Goal: Information Seeking & Learning: Learn about a topic

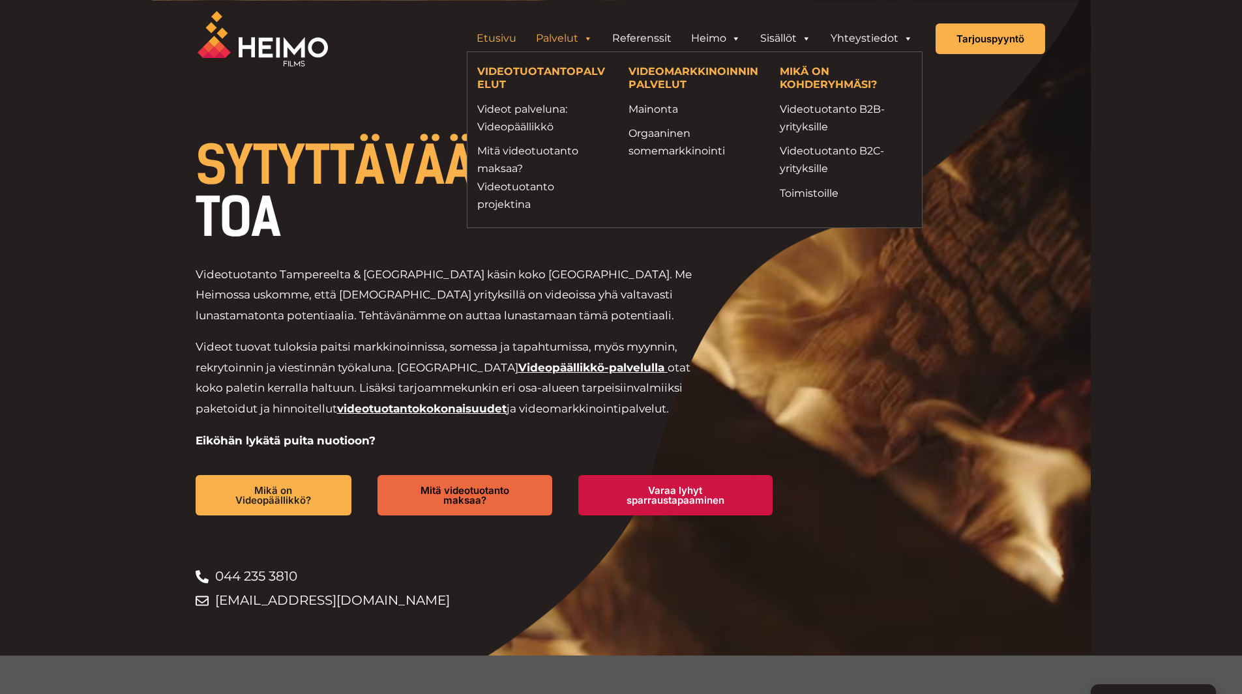
click at [571, 37] on link "Palvelut" at bounding box center [564, 38] width 76 height 26
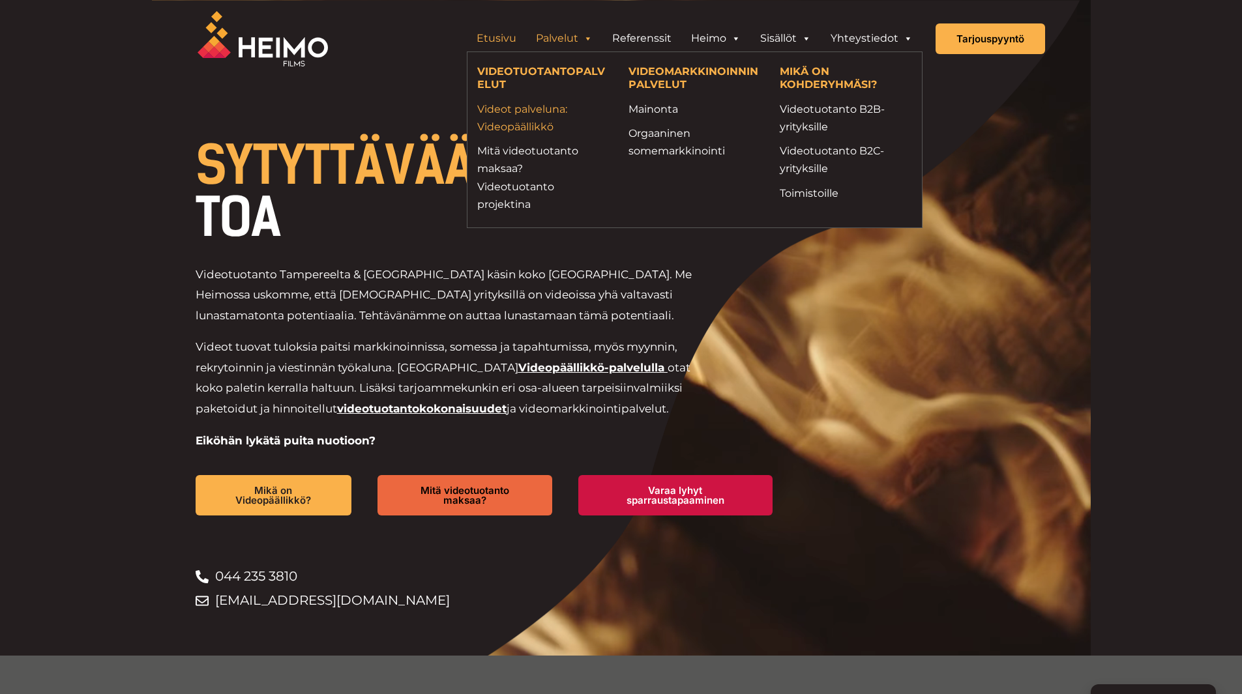
click at [524, 110] on link "Videot palveluna: Videopäällikkö" at bounding box center [543, 117] width 132 height 35
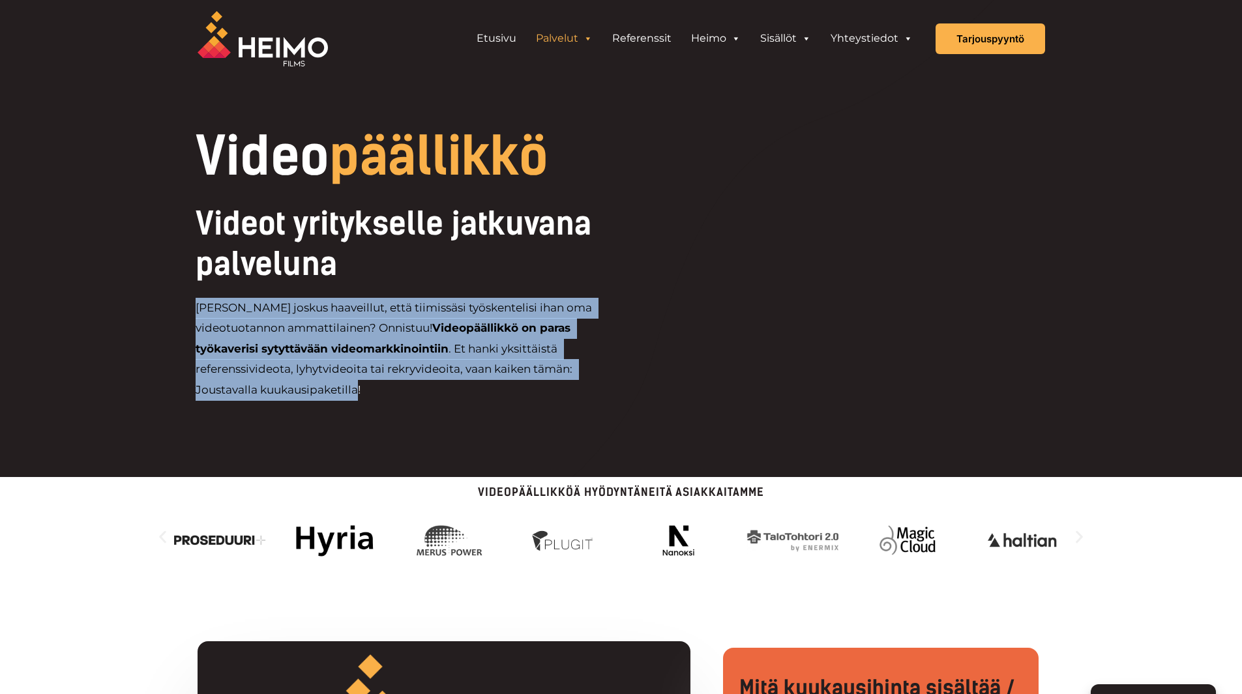
drag, startPoint x: 196, startPoint y: 306, endPoint x: 356, endPoint y: 393, distance: 182.0
click at [356, 393] on p "[PERSON_NAME] joskus haaveillut, että tiimissäsi työskentelisi ihan oma videotu…" at bounding box center [409, 349] width 426 height 103
drag, startPoint x: 308, startPoint y: 377, endPoint x: 264, endPoint y: 371, distance: 44.1
click at [263, 376] on p "[PERSON_NAME] joskus haaveillut, että tiimissäsi työskentelisi ihan oma videotu…" at bounding box center [409, 349] width 426 height 103
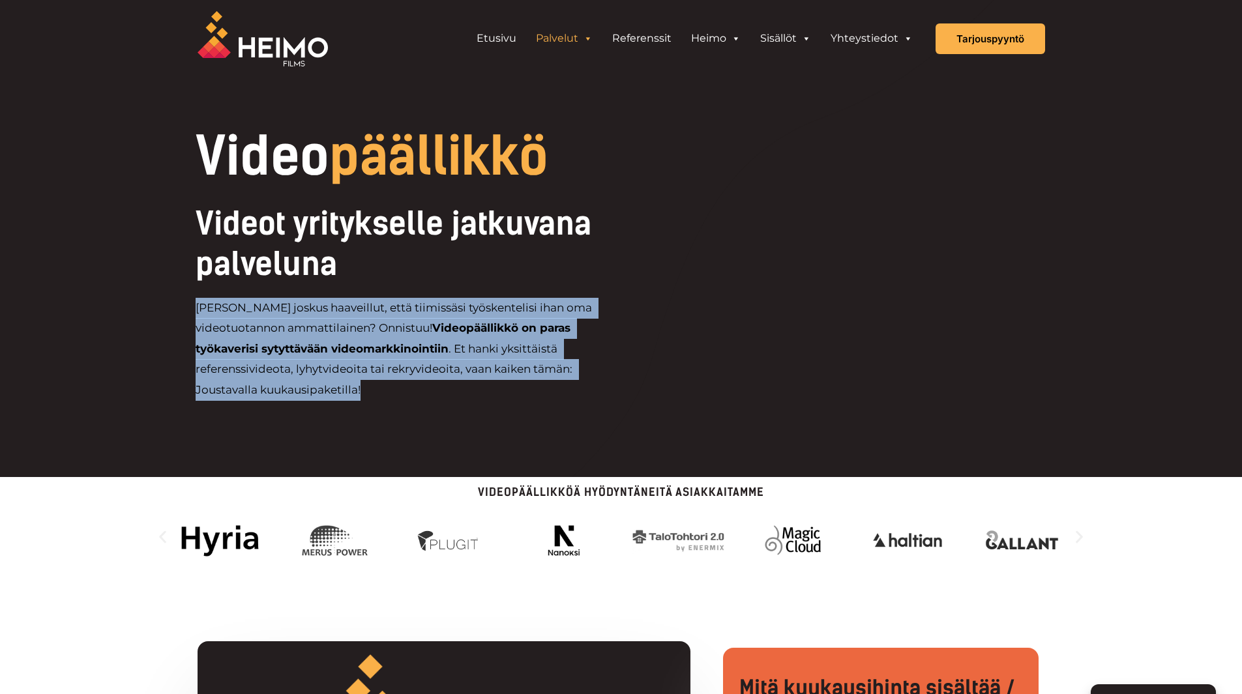
drag, startPoint x: 198, startPoint y: 310, endPoint x: 368, endPoint y: 389, distance: 187.6
click at [368, 389] on p "[PERSON_NAME] joskus haaveillut, että tiimissäsi työskentelisi ihan oma videotu…" at bounding box center [409, 349] width 426 height 103
copy p "[PERSON_NAME] joskus haaveillut, että tiimissäsi työskentelisi ihan oma videotu…"
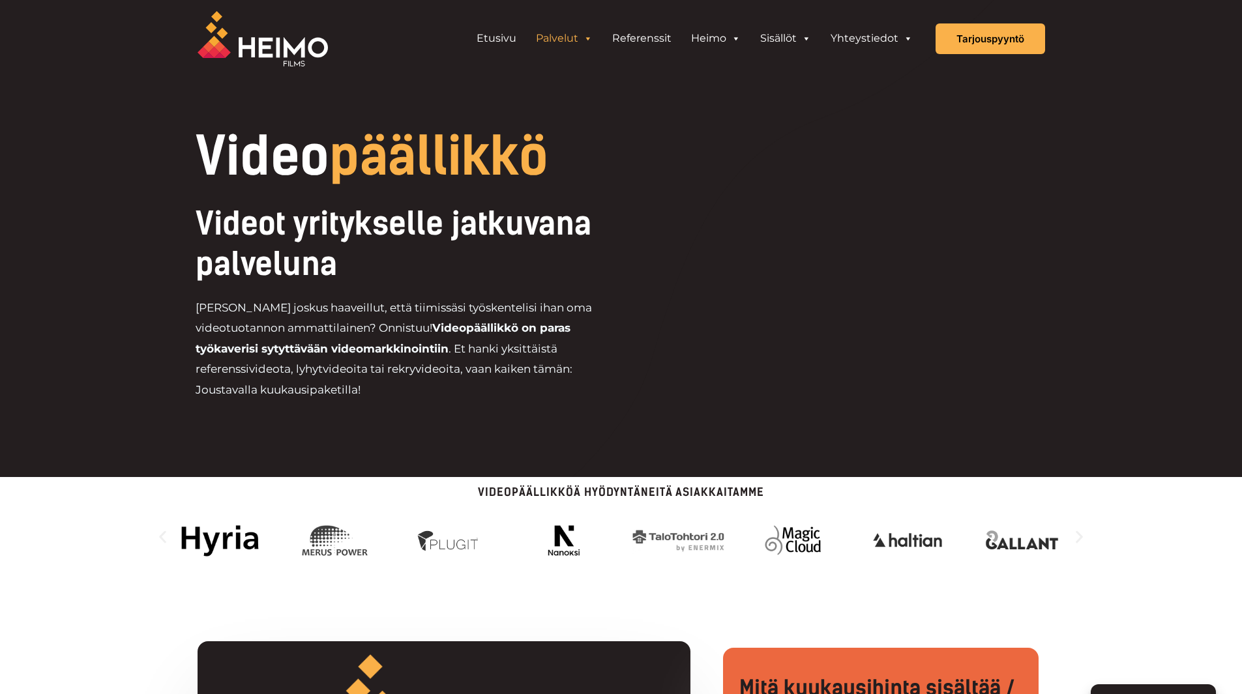
click at [670, 484] on div "Videopäällikköä hyödyntäneitä asiakkaitamme" at bounding box center [621, 533] width 933 height 112
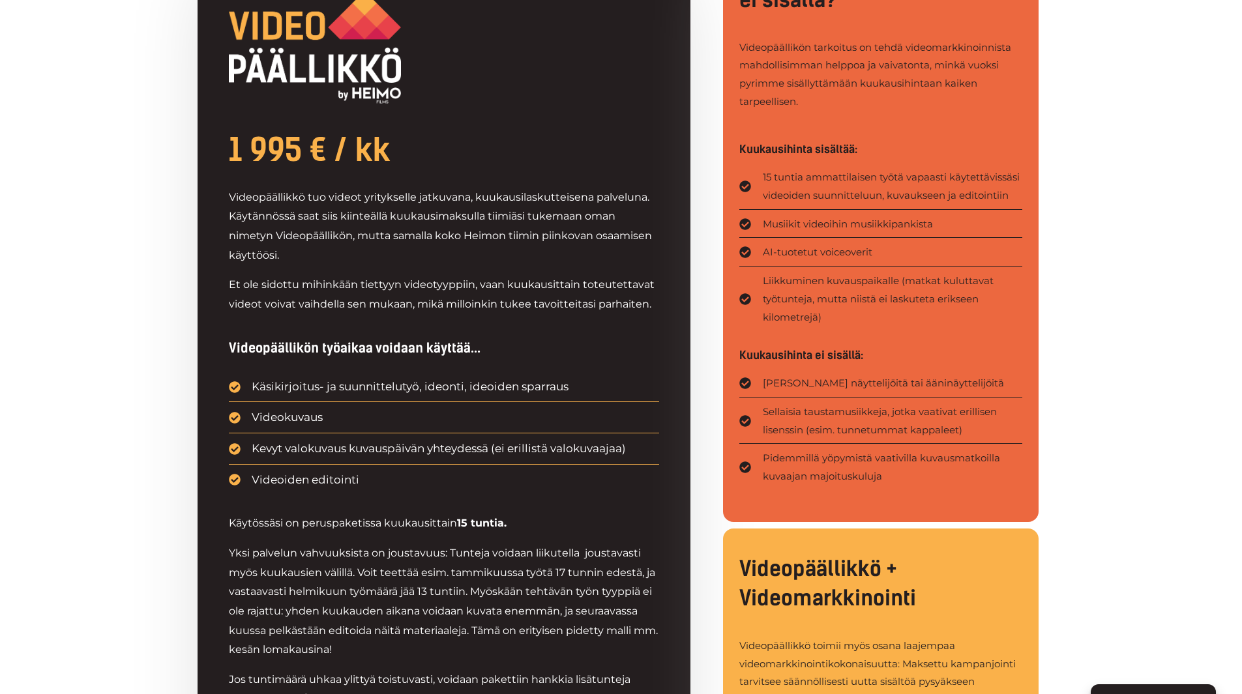
scroll to position [717, 0]
